Goal: Transaction & Acquisition: Purchase product/service

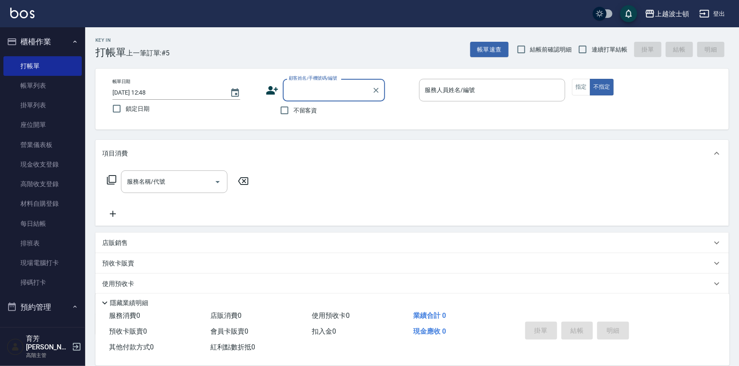
scroll to position [12, 0]
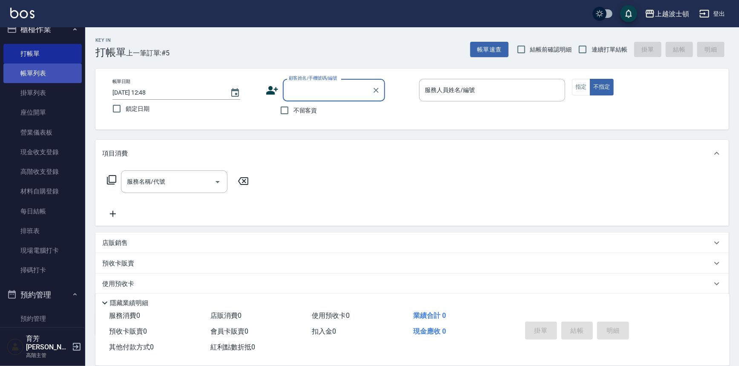
click at [43, 69] on link "帳單列表" at bounding box center [42, 73] width 78 height 20
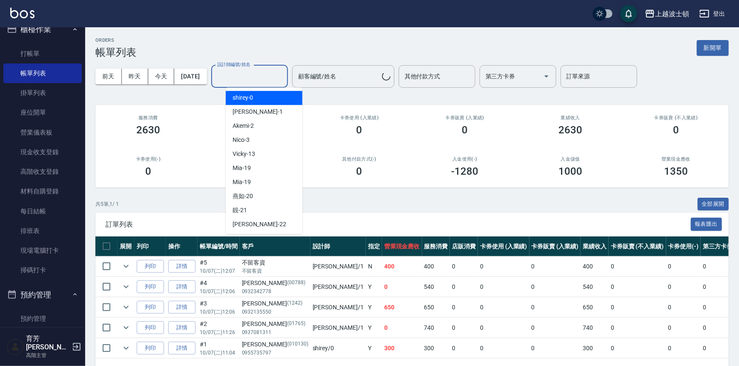
click at [274, 81] on input "設計師編號/姓名" at bounding box center [249, 76] width 69 height 15
click at [277, 92] on div "shirey -0" at bounding box center [264, 98] width 77 height 14
type input "shirey-0"
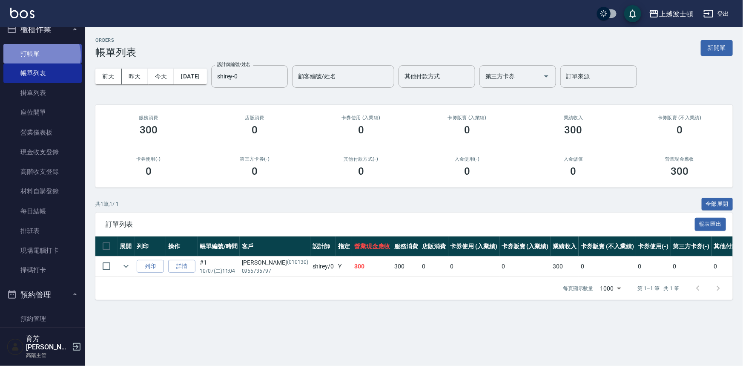
click at [41, 55] on link "打帳單" at bounding box center [42, 54] width 78 height 20
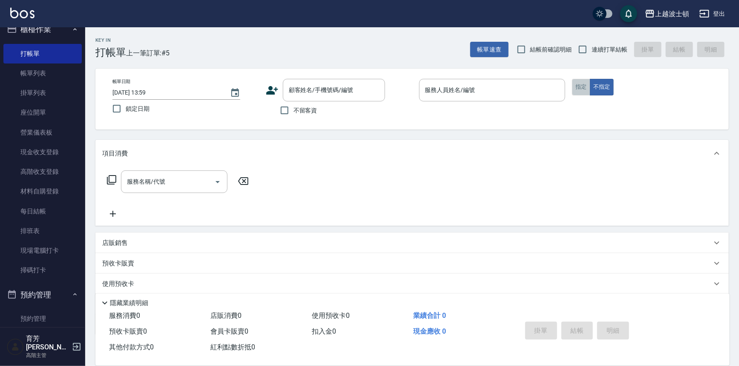
click at [581, 87] on button "指定" at bounding box center [581, 87] width 18 height 17
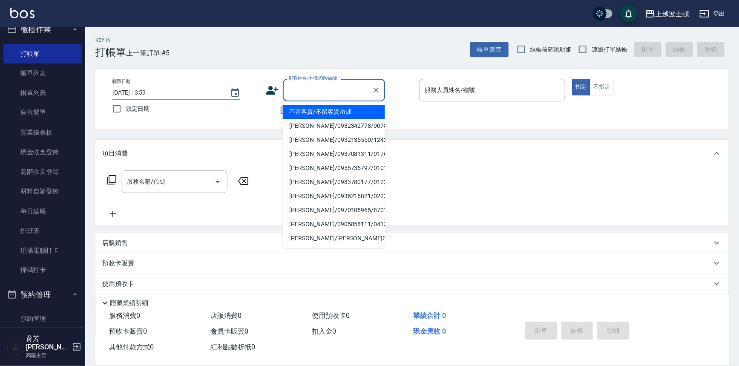
click at [327, 92] on input "顧客姓名/手機號碼/編號" at bounding box center [328, 90] width 82 height 15
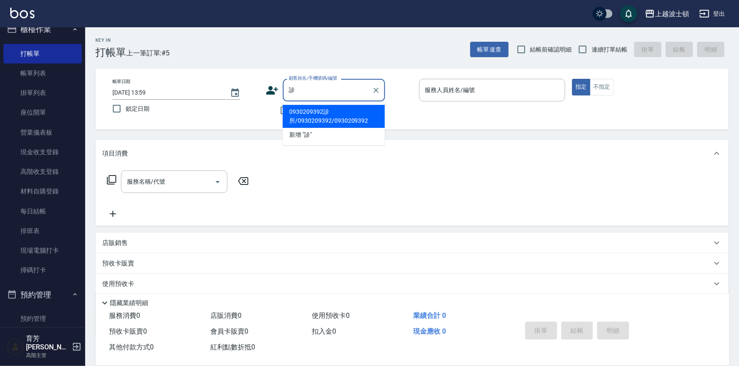
click at [329, 110] on li "0930209392診所/0930209392/0930209392" at bounding box center [334, 116] width 102 height 23
type input "0930209392診所/0930209392/0930209392"
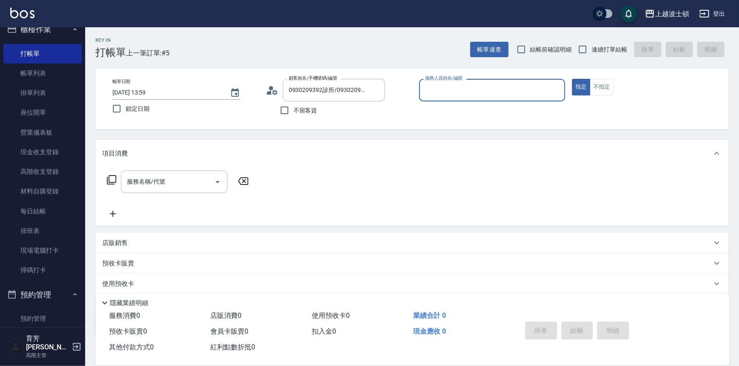
type input "shirey-0"
click at [112, 179] on icon at bounding box center [111, 180] width 10 height 10
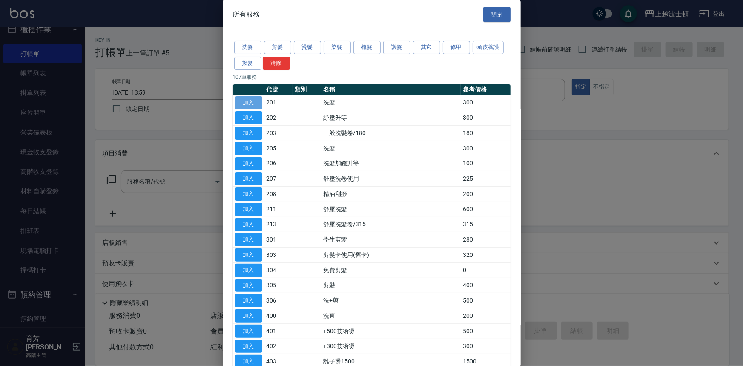
click at [240, 101] on button "加入" at bounding box center [248, 102] width 27 height 13
type input "洗髮(201)"
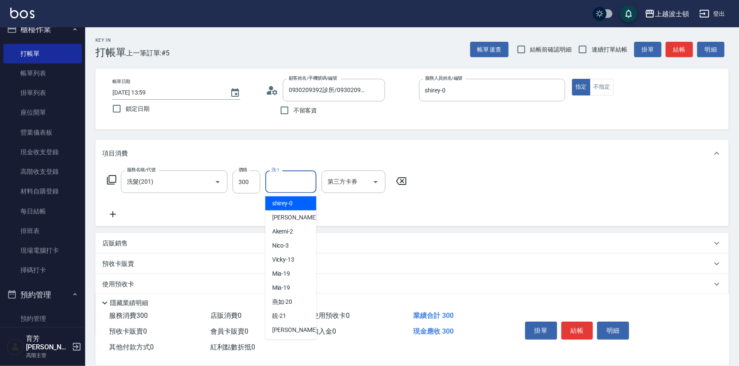
click at [290, 182] on input "洗-1" at bounding box center [290, 181] width 43 height 15
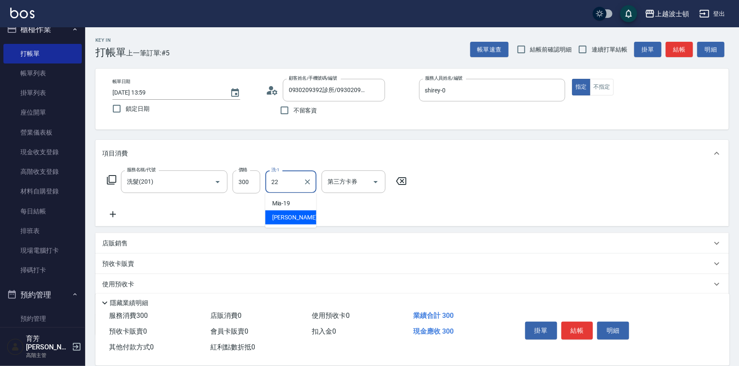
click at [285, 219] on span "雅如 -22" at bounding box center [299, 217] width 54 height 9
type input "雅如-22"
click at [110, 181] on icon at bounding box center [111, 180] width 10 height 10
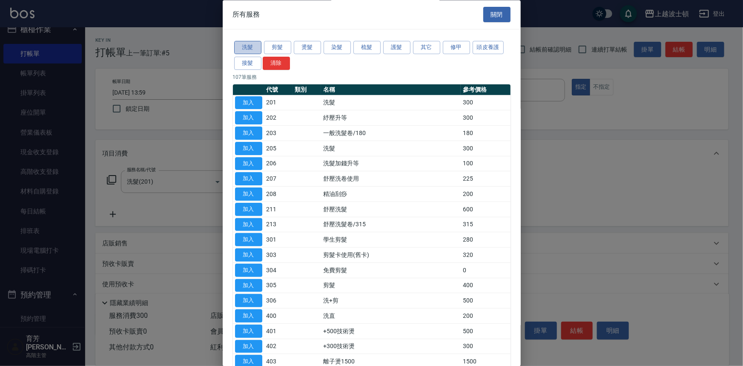
click at [235, 47] on button "洗髮" at bounding box center [247, 47] width 27 height 13
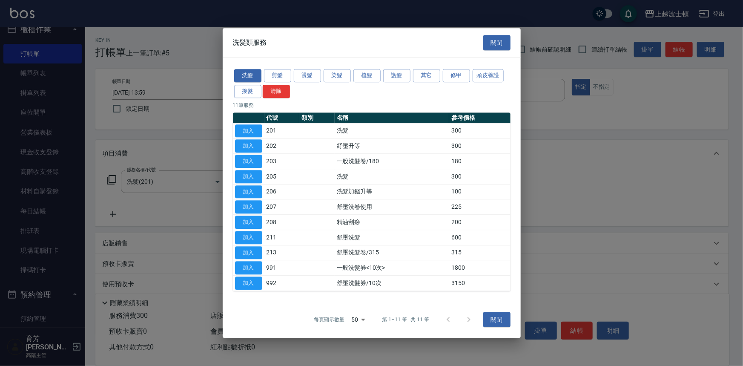
drag, startPoint x: 251, startPoint y: 190, endPoint x: 259, endPoint y: 187, distance: 8.1
click at [251, 189] on button "加入" at bounding box center [248, 191] width 27 height 13
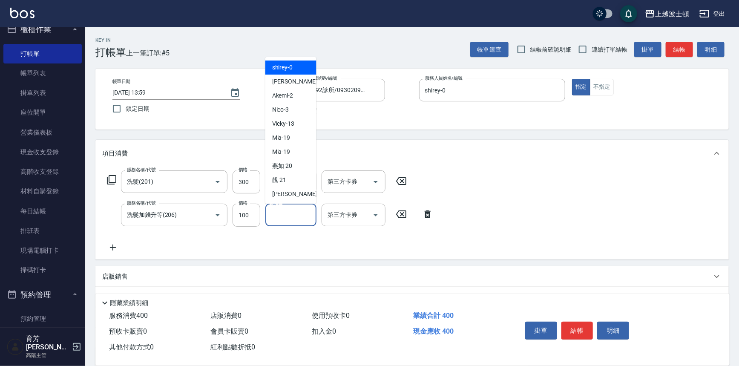
click at [290, 215] on input "洗-1" at bounding box center [290, 214] width 43 height 15
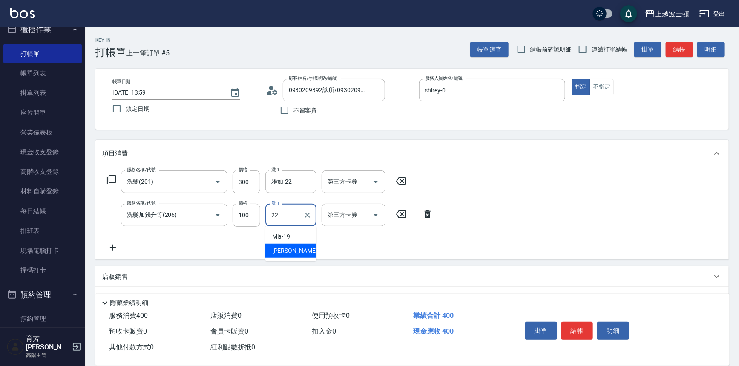
click at [292, 250] on div "雅如 -22" at bounding box center [290, 251] width 51 height 14
type input "雅如-22"
click at [588, 332] on button "結帳" at bounding box center [577, 331] width 32 height 18
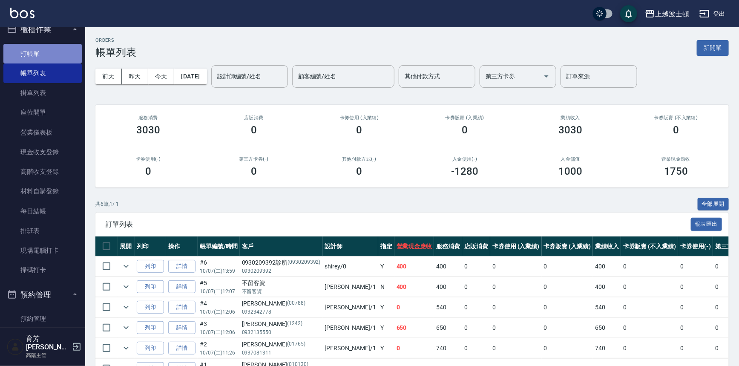
drag, startPoint x: 47, startPoint y: 52, endPoint x: 99, endPoint y: 63, distance: 52.8
click at [47, 52] on link "打帳單" at bounding box center [42, 54] width 78 height 20
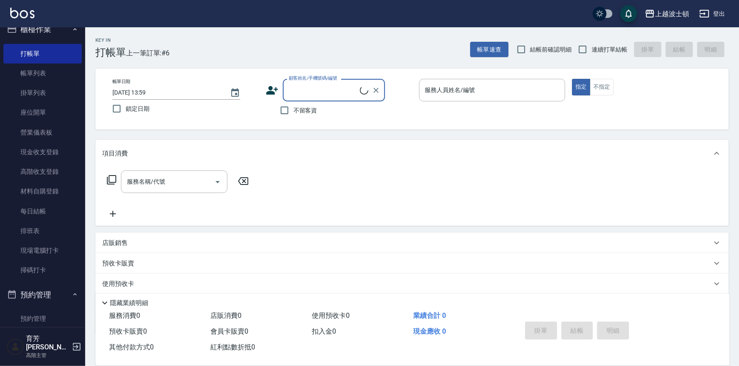
click at [301, 88] on input "顧客姓名/手機號碼/編號" at bounding box center [323, 90] width 73 height 15
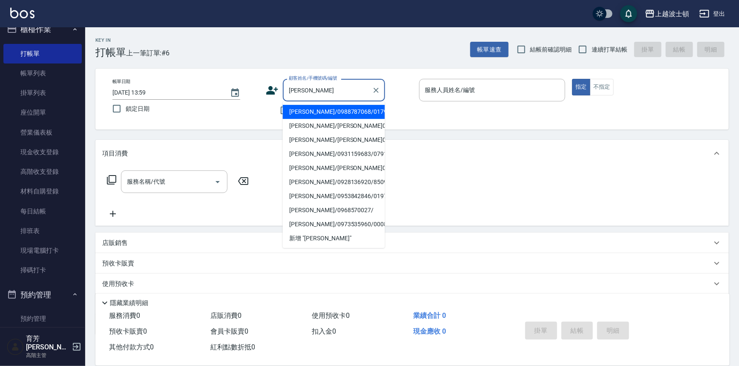
click at [346, 109] on li "[PERSON_NAME]/0988787068/0179" at bounding box center [334, 112] width 102 height 14
type input "[PERSON_NAME]/0988787068/0179"
type input "shirey-0"
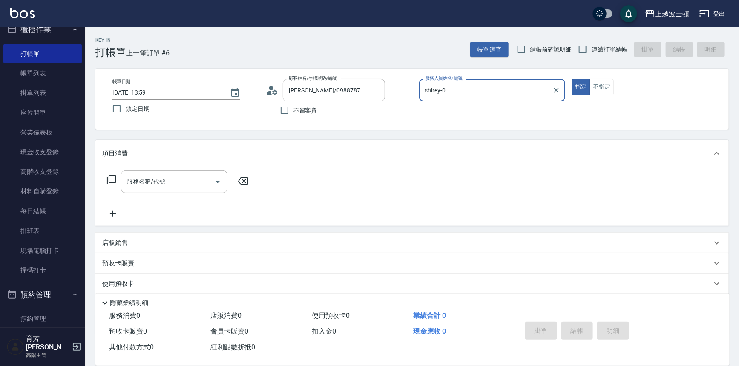
click at [112, 178] on icon at bounding box center [111, 180] width 10 height 10
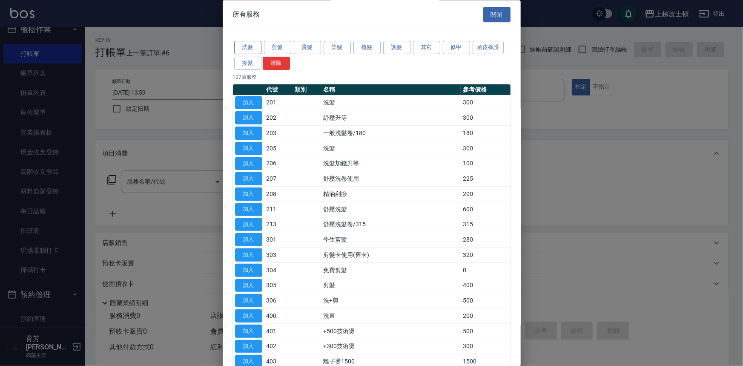
click at [242, 46] on button "洗髮" at bounding box center [247, 47] width 27 height 13
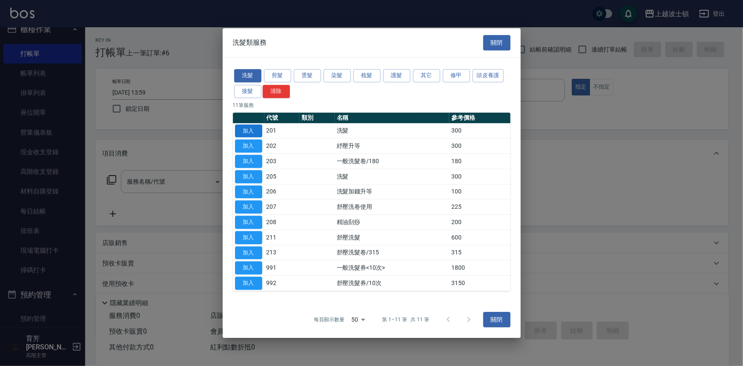
drag, startPoint x: 246, startPoint y: 134, endPoint x: 267, endPoint y: 144, distance: 23.6
click at [247, 134] on button "加入" at bounding box center [248, 130] width 27 height 13
type input "洗髮(201)"
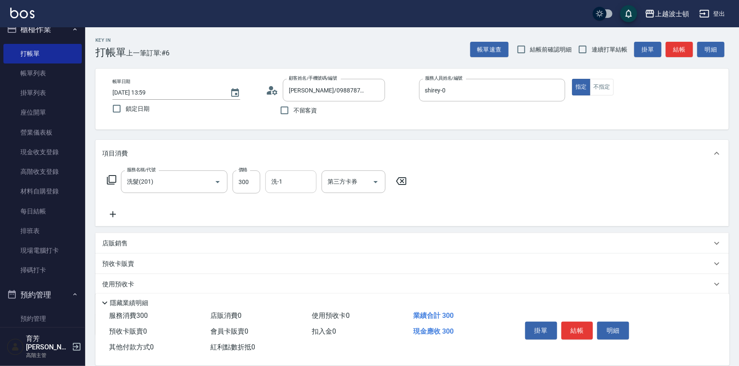
click at [293, 186] on input "洗-1" at bounding box center [290, 181] width 43 height 15
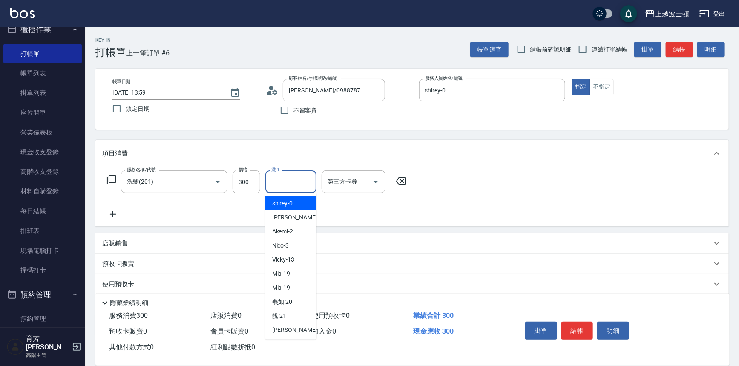
click at [298, 203] on div "shirey -0" at bounding box center [290, 203] width 51 height 14
type input "shirey-0"
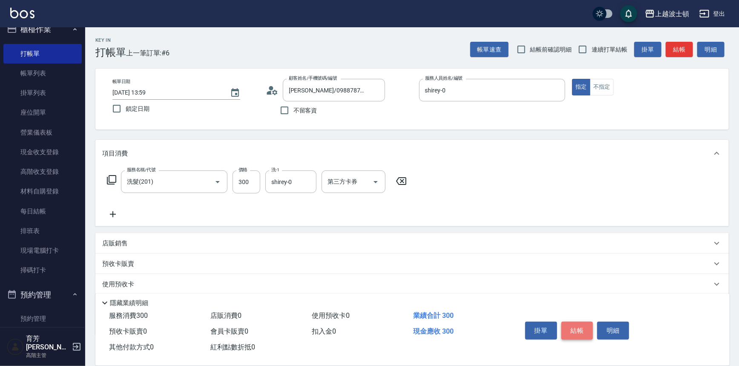
click at [577, 324] on button "結帳" at bounding box center [577, 331] width 32 height 18
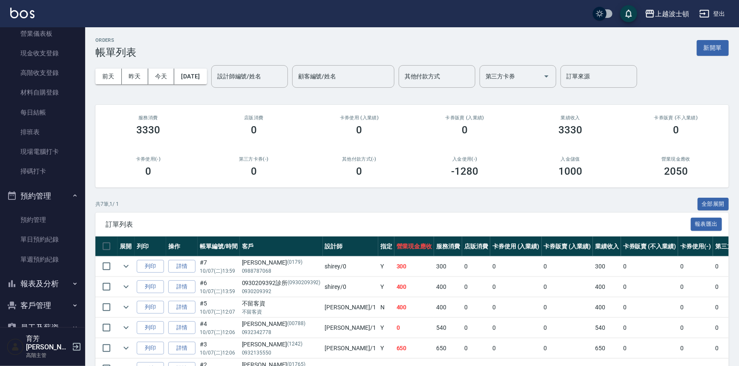
scroll to position [126, 0]
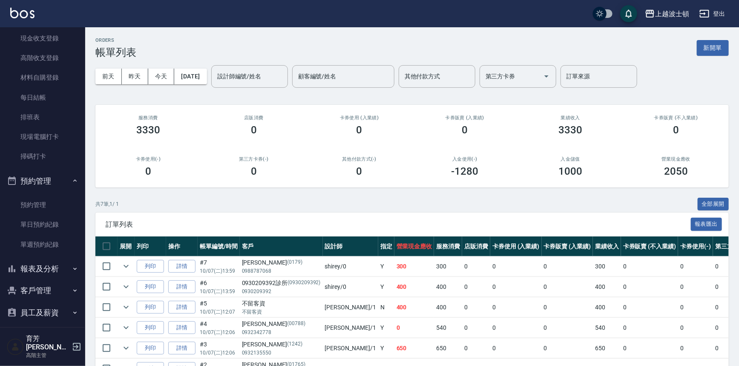
click at [72, 291] on icon "button" at bounding box center [75, 290] width 7 height 7
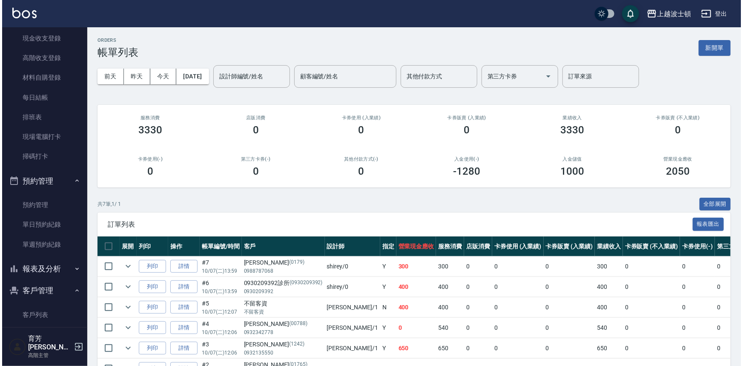
scroll to position [265, 0]
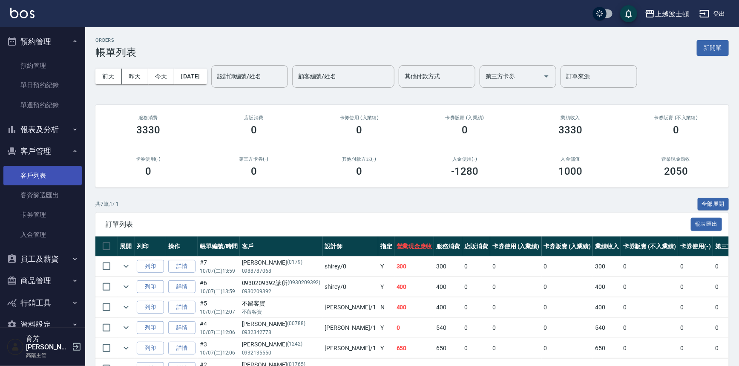
click at [62, 175] on link "客戶列表" at bounding box center [42, 176] width 78 height 20
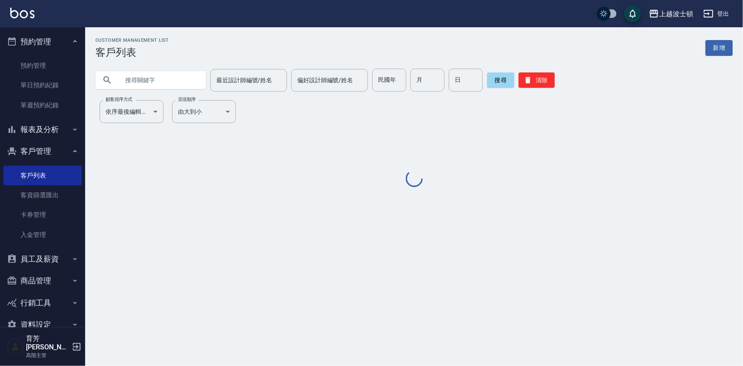
click at [126, 81] on input "text" at bounding box center [159, 80] width 80 height 23
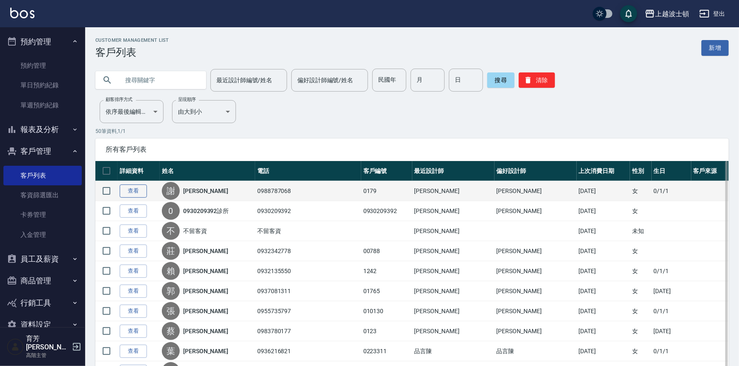
click at [138, 187] on link "查看" at bounding box center [133, 190] width 27 height 13
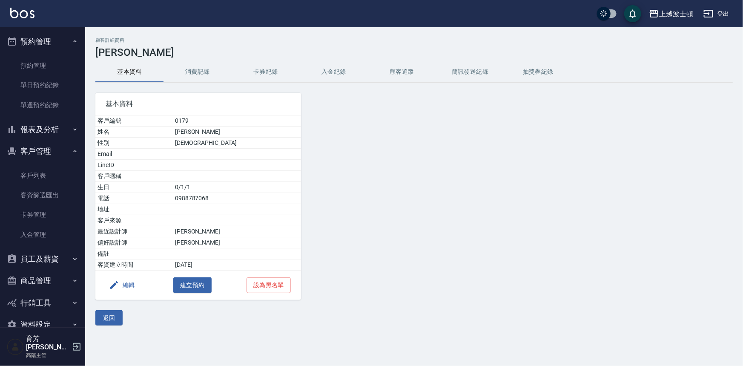
click at [183, 74] on button "消費記錄" at bounding box center [198, 72] width 68 height 20
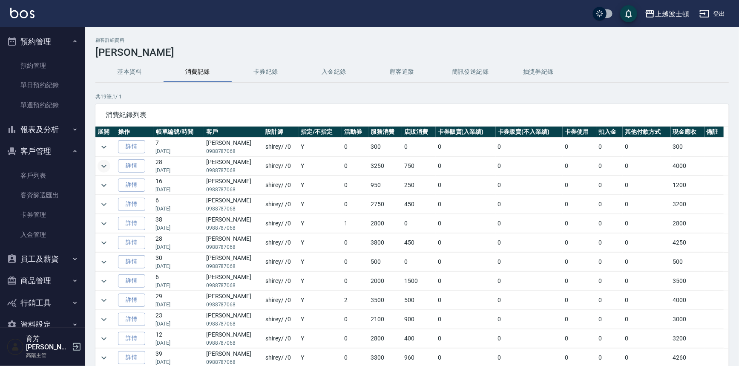
click at [107, 166] on icon "expand row" at bounding box center [104, 166] width 10 height 10
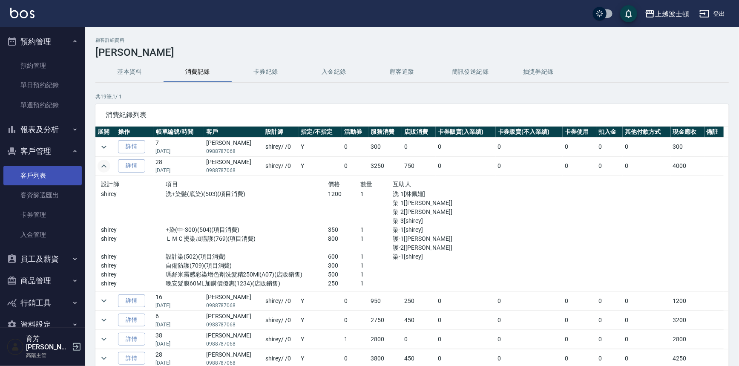
click at [63, 170] on link "客戶列表" at bounding box center [42, 176] width 78 height 20
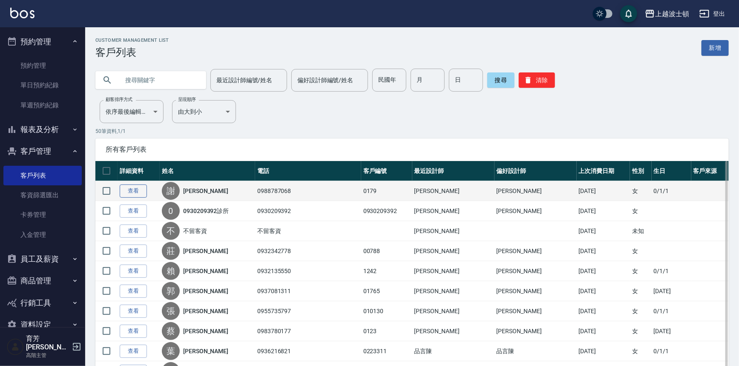
click at [130, 187] on link "查看" at bounding box center [133, 190] width 27 height 13
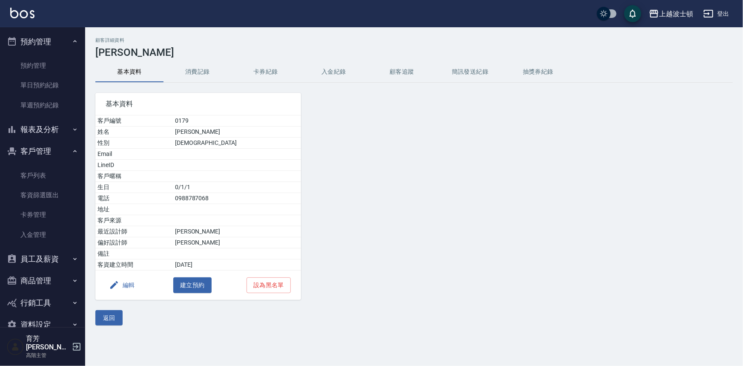
click at [186, 69] on button "消費記錄" at bounding box center [198, 72] width 68 height 20
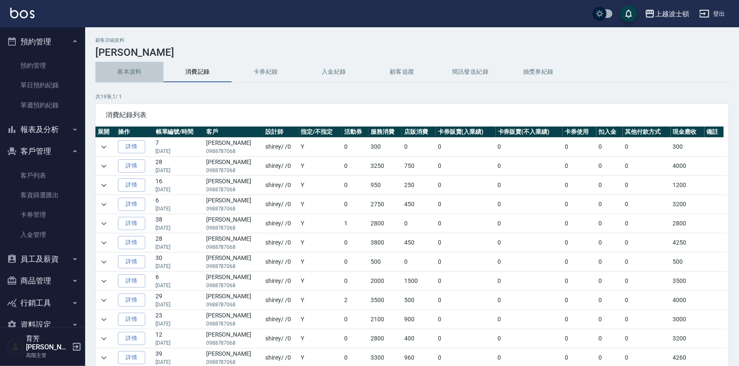
click at [129, 72] on button "基本資料" at bounding box center [129, 72] width 68 height 20
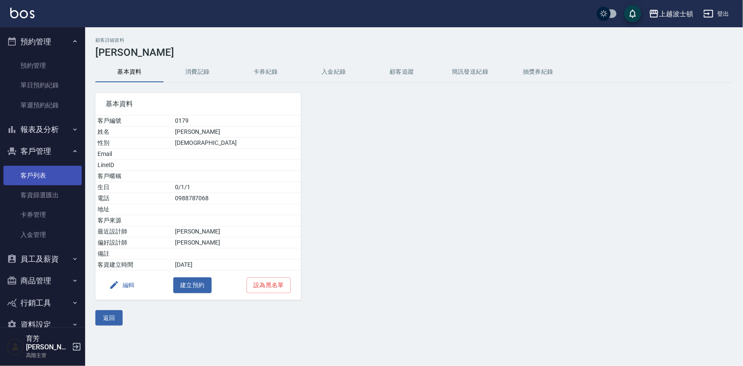
click at [55, 168] on link "客戶列表" at bounding box center [42, 176] width 78 height 20
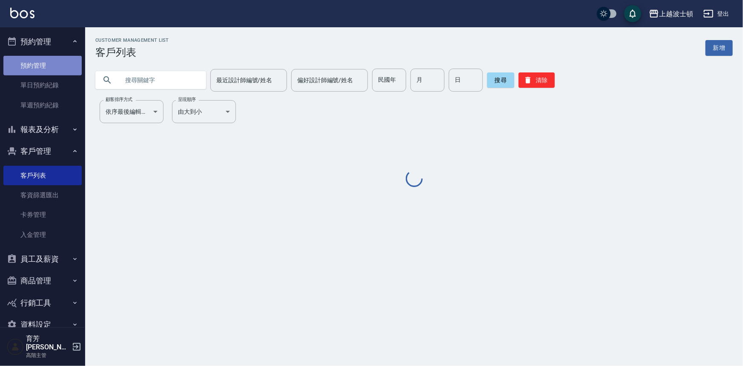
click at [45, 65] on link "預約管理" at bounding box center [42, 66] width 78 height 20
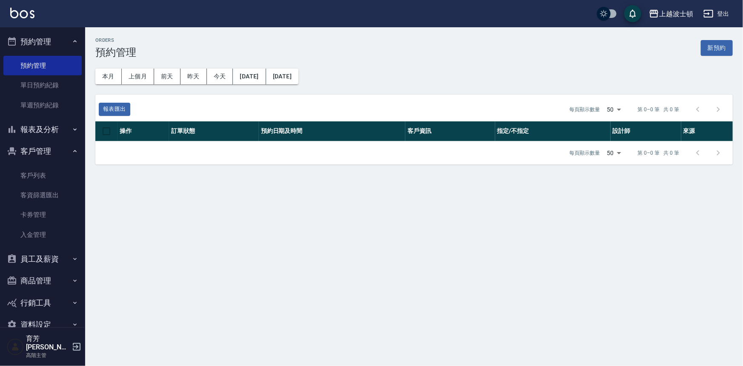
click at [77, 37] on button "預約管理" at bounding box center [42, 42] width 78 height 22
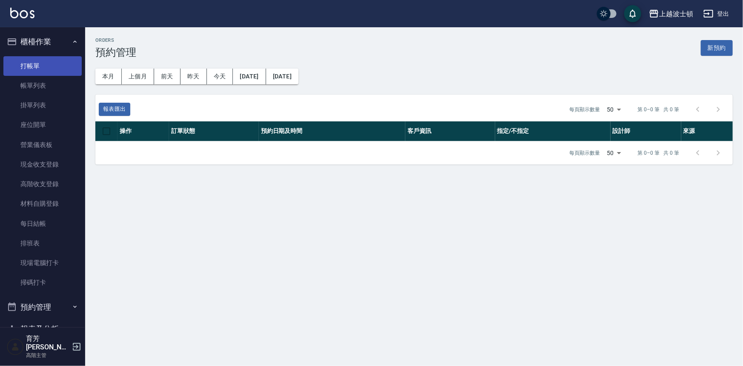
click at [60, 58] on link "打帳單" at bounding box center [42, 66] width 78 height 20
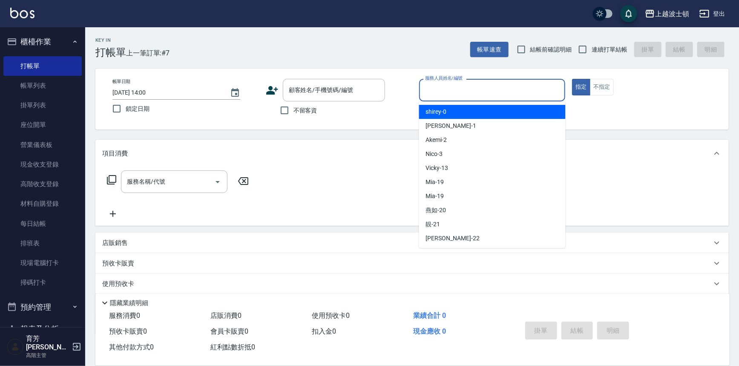
click at [460, 87] on input "服務人員姓名/編號" at bounding box center [492, 90] width 139 height 15
drag, startPoint x: 448, startPoint y: 106, endPoint x: 412, endPoint y: 103, distance: 36.3
click at [448, 106] on div "shirey -0" at bounding box center [492, 112] width 147 height 14
type input "shirey-0"
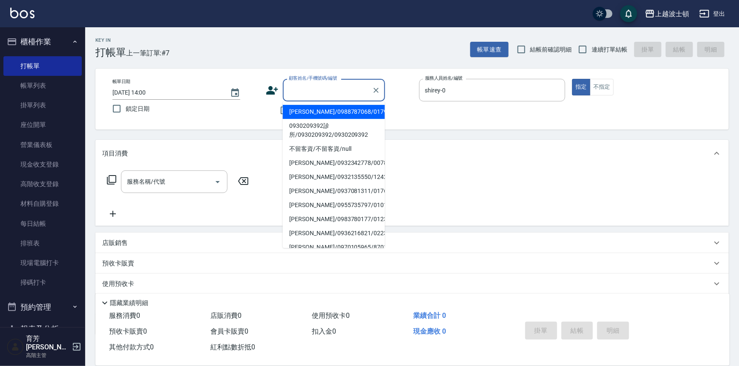
click at [325, 94] on input "顧客姓名/手機號碼/編號" at bounding box center [328, 90] width 82 height 15
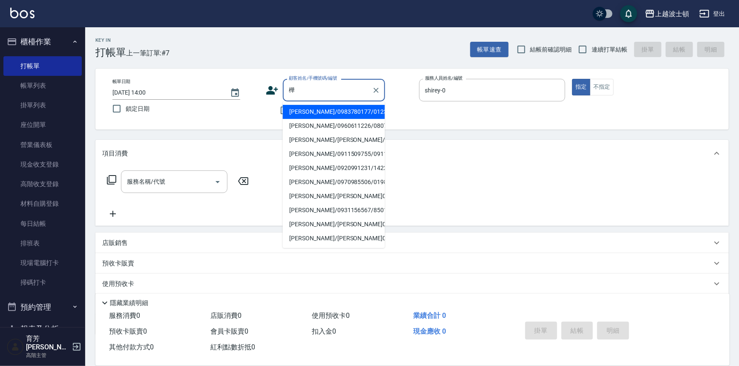
click at [302, 112] on li "[PERSON_NAME]/0983780177/0123" at bounding box center [334, 112] width 102 height 14
type input "[PERSON_NAME]/0983780177/0123"
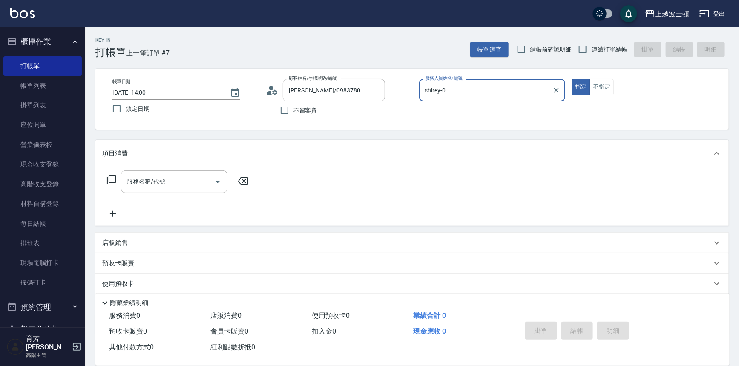
click at [111, 179] on icon at bounding box center [111, 180] width 10 height 10
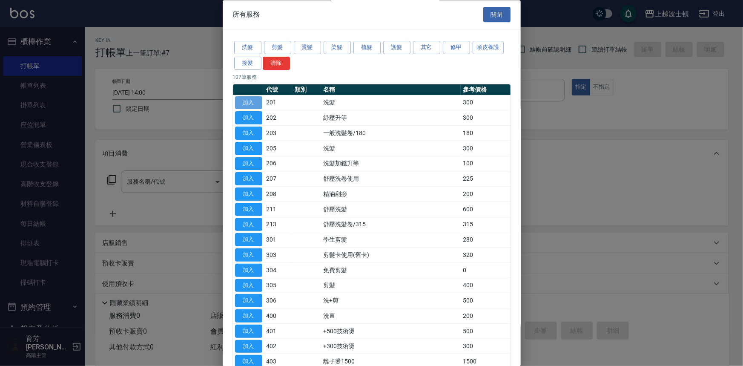
click at [249, 96] on button "加入" at bounding box center [248, 102] width 27 height 13
type input "洗髮(201)"
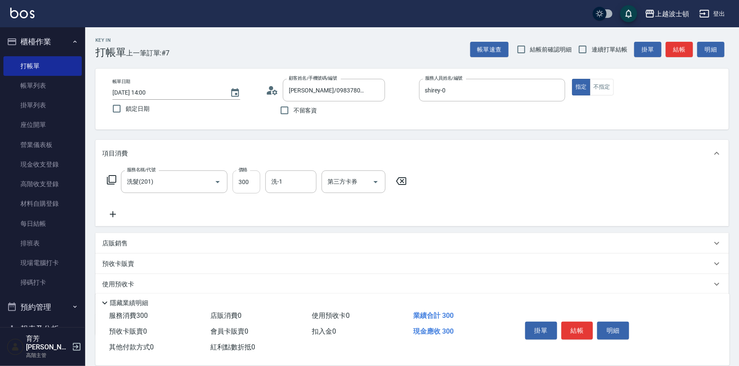
click at [257, 174] on input "300" at bounding box center [247, 181] width 28 height 23
type input "270"
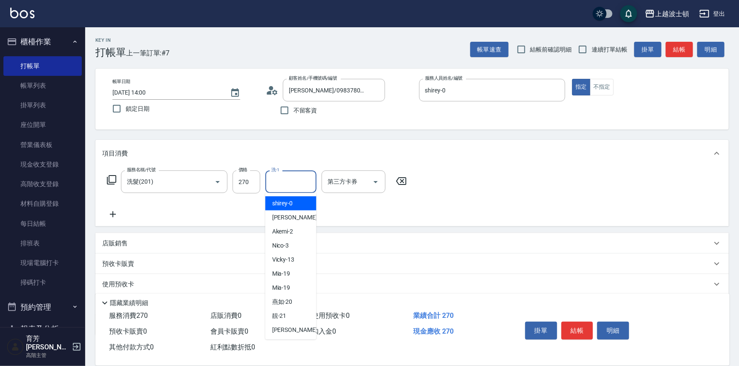
click at [309, 185] on input "洗-1" at bounding box center [290, 181] width 43 height 15
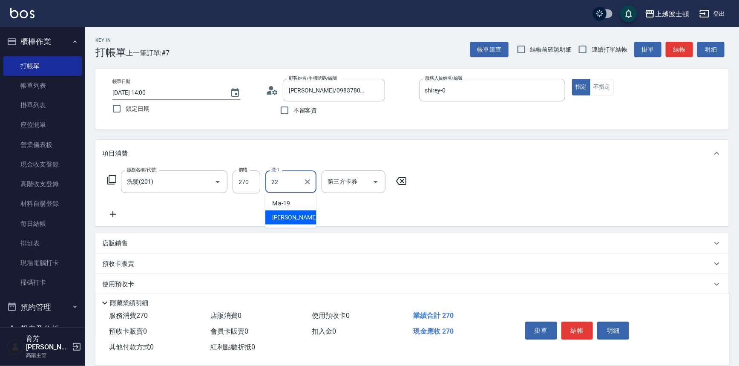
click at [294, 214] on div "雅如 -22" at bounding box center [290, 217] width 51 height 14
type input "雅如-22"
click at [567, 322] on button "結帳" at bounding box center [577, 331] width 32 height 18
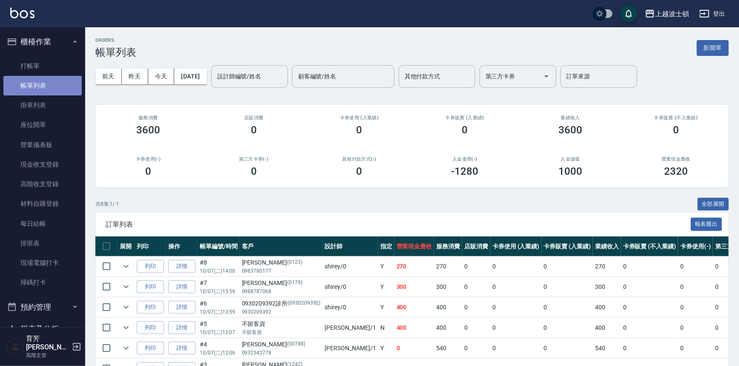
click at [52, 82] on link "帳單列表" at bounding box center [42, 86] width 78 height 20
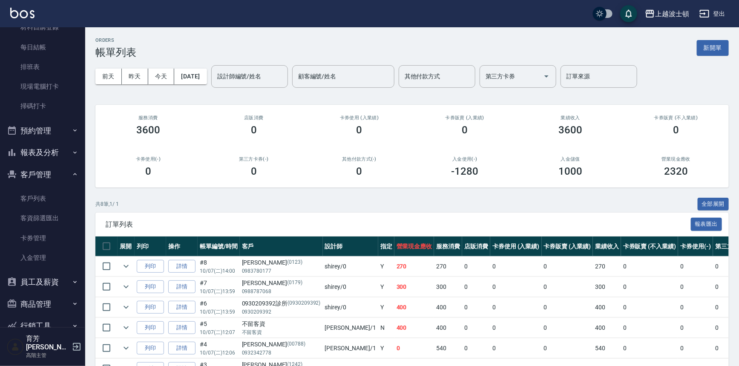
scroll to position [178, 0]
click at [719, 200] on button "全部展開" at bounding box center [714, 204] width 32 height 13
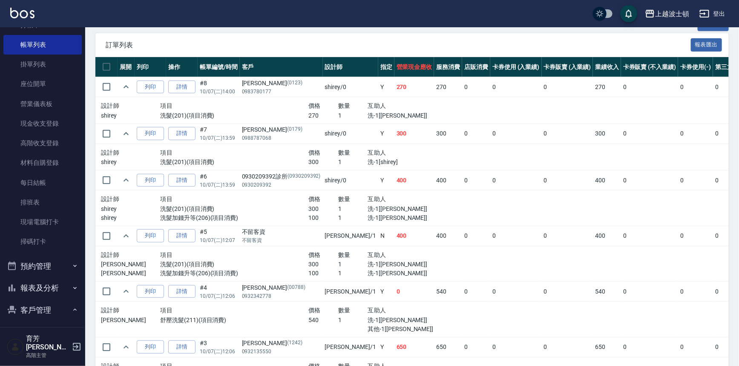
scroll to position [177, 0]
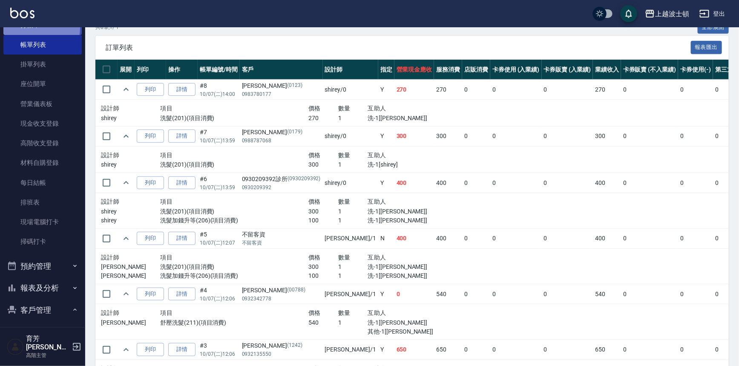
click at [40, 27] on link "打帳單" at bounding box center [42, 25] width 78 height 20
